Goal: Navigation & Orientation: Find specific page/section

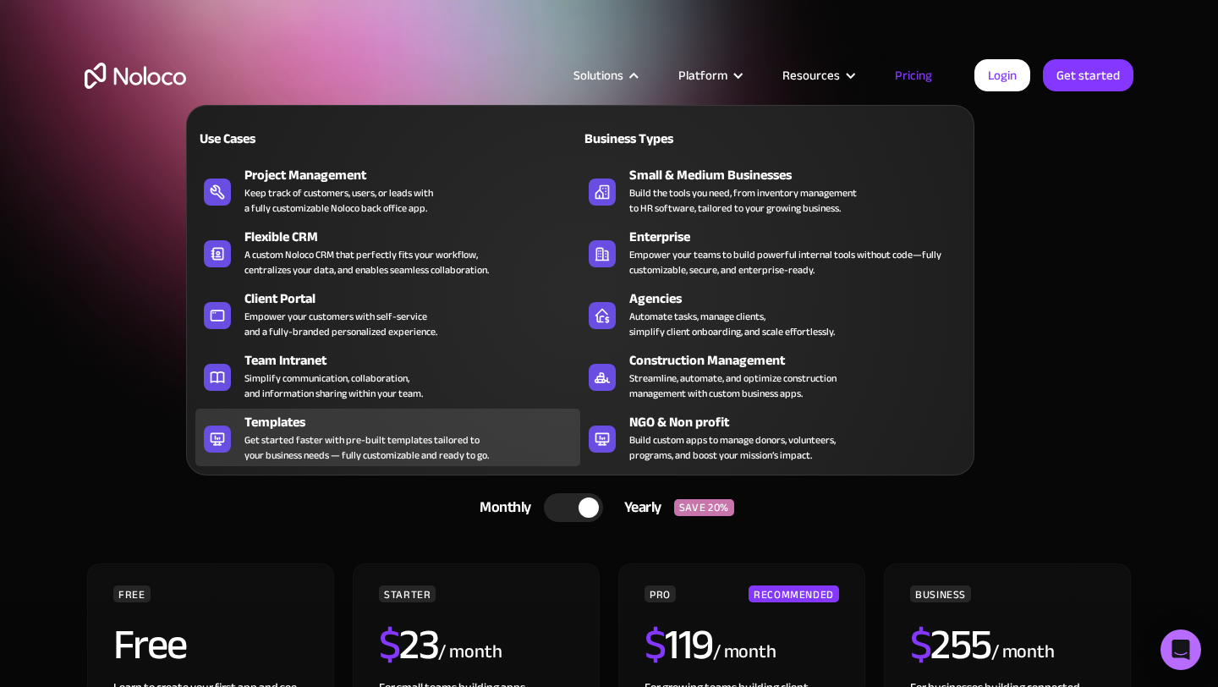
click at [330, 425] on div "Templates" at bounding box center [415, 422] width 343 height 20
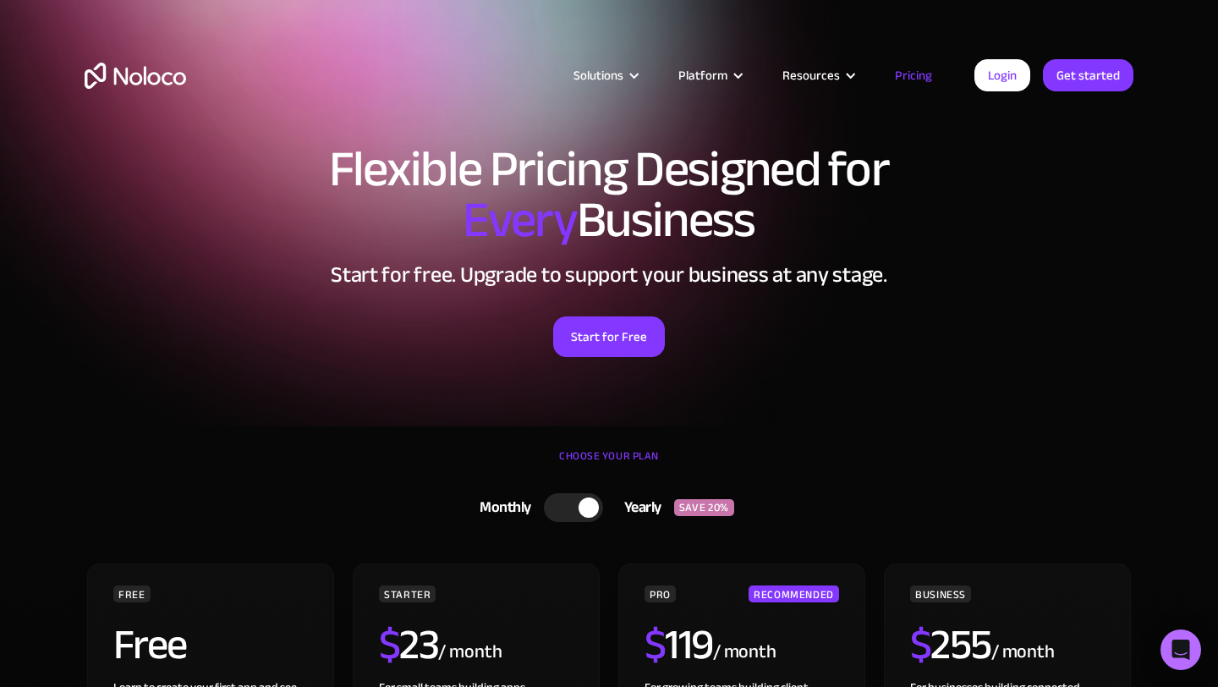
click at [121, 73] on img "home" at bounding box center [135, 76] width 101 height 26
